Goal: Task Accomplishment & Management: Complete application form

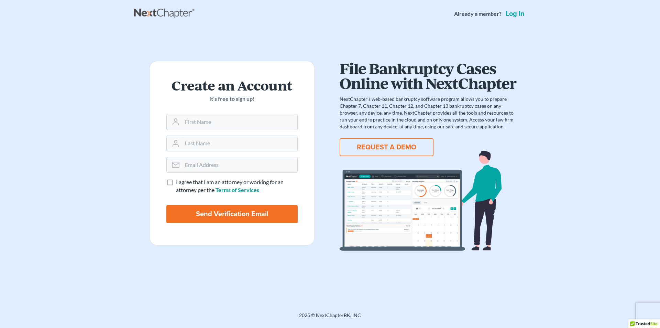
click at [377, 144] on button "REQUEST A DEMO" at bounding box center [387, 147] width 94 height 18
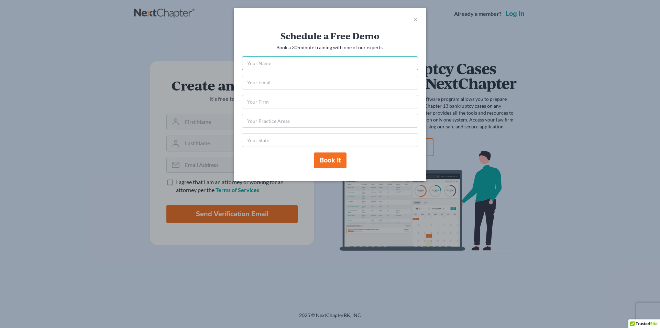
click at [350, 64] on input "text" at bounding box center [330, 63] width 176 height 14
type input "H"
type input "[PERSON_NAME]"
type input "[EMAIL_ADDRESS][DOMAIN_NAME]"
type input "OEB Law"
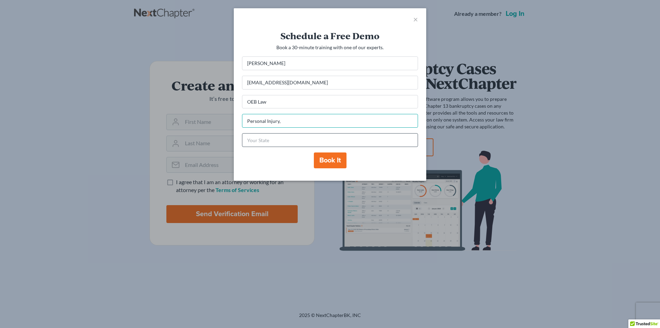
type input "Personal Injury,"
click at [338, 141] on input "text" at bounding box center [330, 140] width 176 height 14
type input "TN"
click at [303, 122] on input "Personal Injury," at bounding box center [330, 121] width 176 height 14
type input "Personal Injury, Family, Criminal"
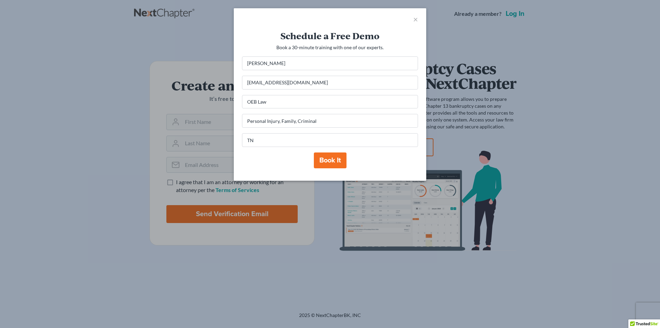
click at [333, 163] on button "Book it" at bounding box center [330, 160] width 33 height 16
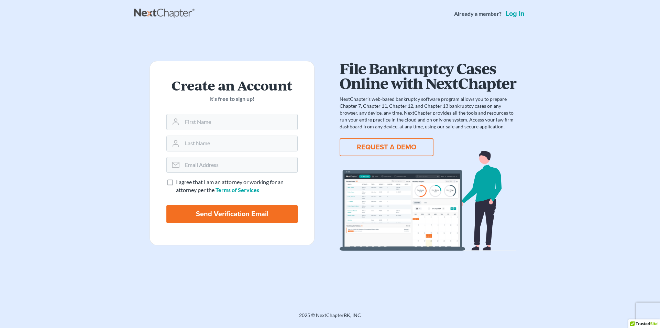
click at [369, 141] on button "REQUEST A DEMO" at bounding box center [387, 147] width 94 height 18
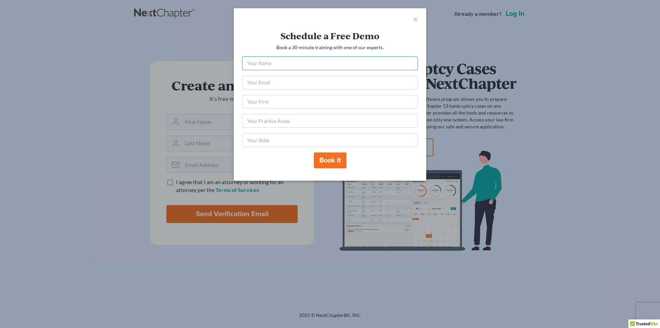
click at [293, 66] on input "text" at bounding box center [330, 63] width 176 height 14
type input "[PERSON_NAME]"
click at [312, 84] on input "email" at bounding box center [330, 83] width 176 height 14
type input "[EMAIL_ADDRESS][DOMAIN_NAME]"
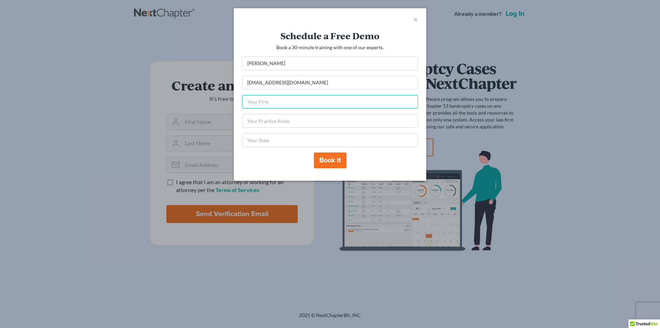
click at [296, 106] on input "text" at bounding box center [330, 102] width 176 height 14
type input "OEB Law"
type input "Personal Injury, Family, Criminal"
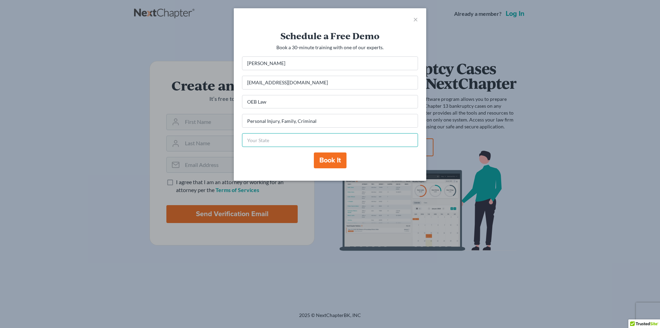
click at [292, 141] on input "text" at bounding box center [330, 140] width 176 height 14
type input "TN"
click at [337, 168] on button "Book it" at bounding box center [330, 160] width 33 height 16
